Goal: Task Accomplishment & Management: Use online tool/utility

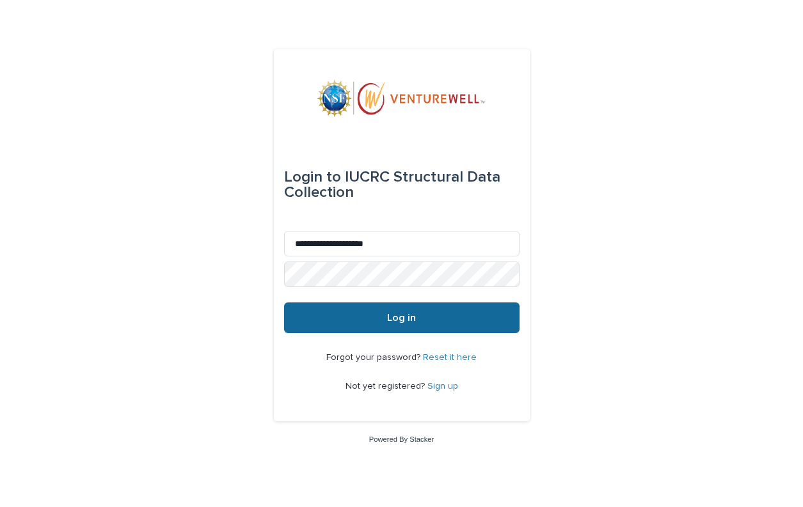
click at [383, 319] on button "Log in" at bounding box center [401, 318] width 235 height 31
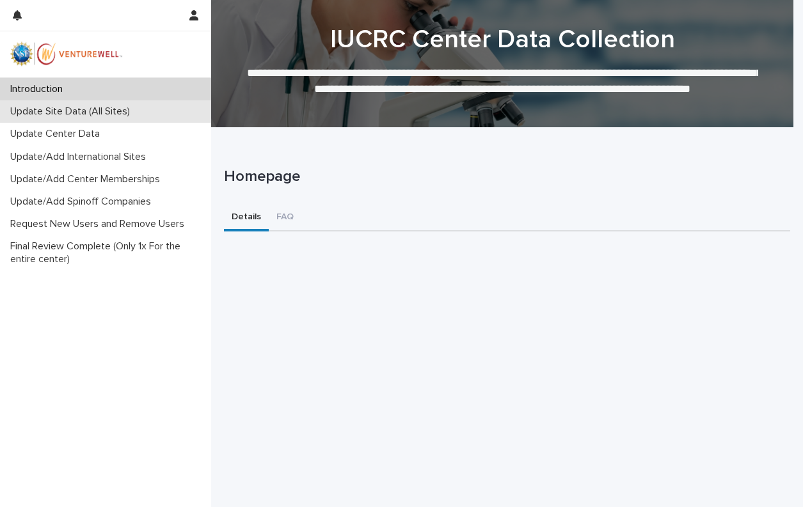
click at [51, 112] on p "Update Site Data (All Sites)" at bounding box center [72, 112] width 135 height 12
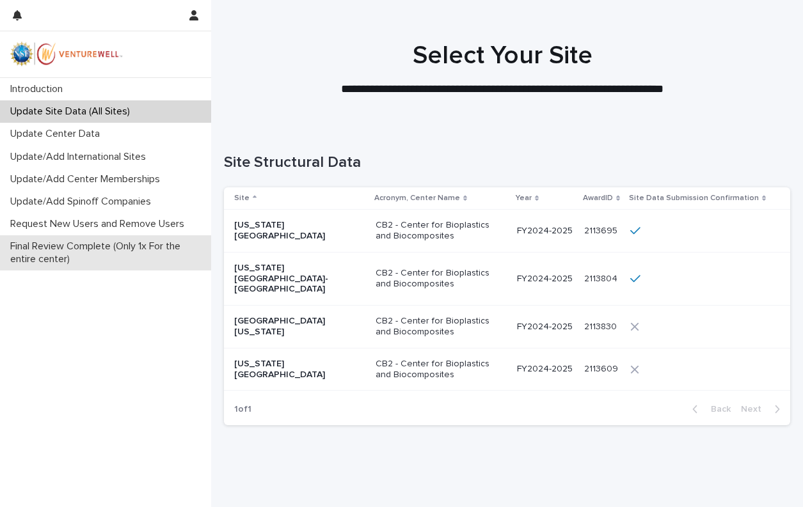
click at [94, 249] on p "Final Review Complete (Only 1x For the entire center)" at bounding box center [108, 253] width 206 height 24
